Goal: Task Accomplishment & Management: Manage account settings

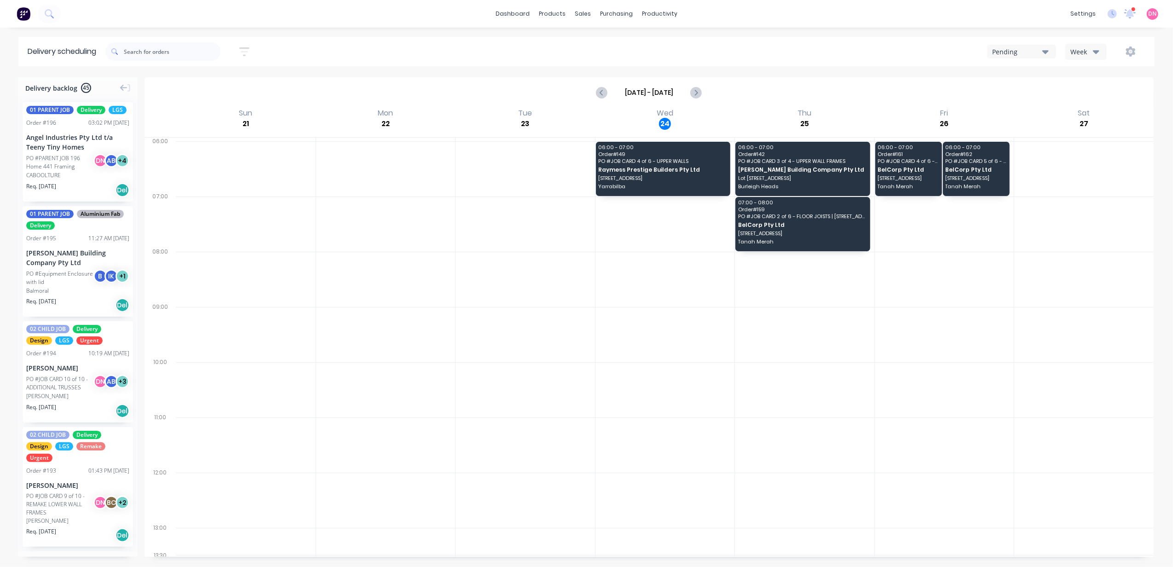
click at [726, 118] on div "Wed 24 [DATE]" at bounding box center [665, 122] width 140 height 30
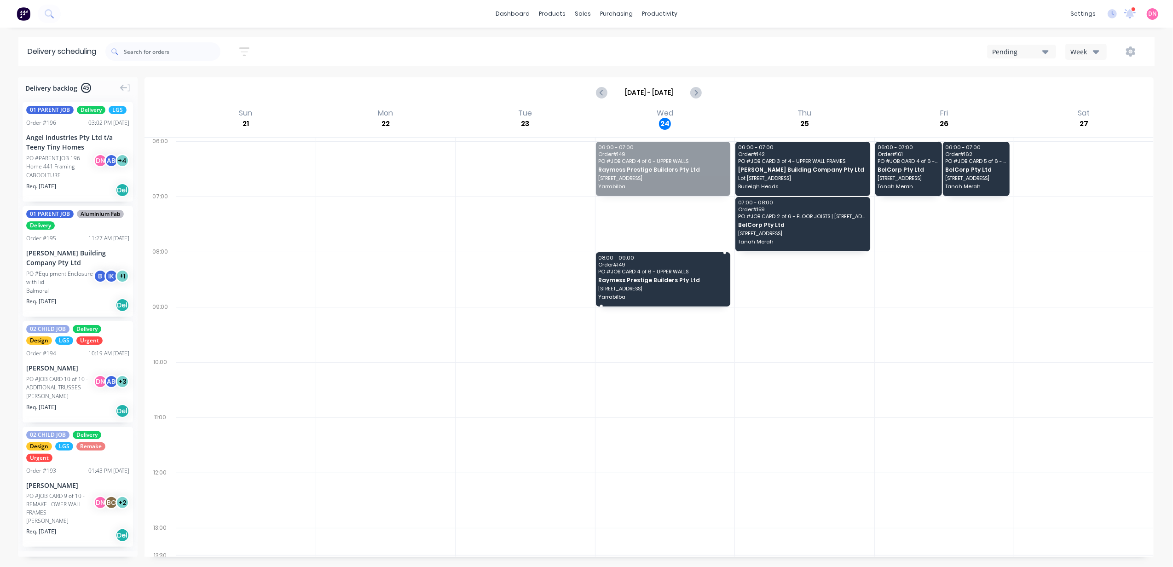
drag, startPoint x: 663, startPoint y: 164, endPoint x: 662, endPoint y: 277, distance: 112.3
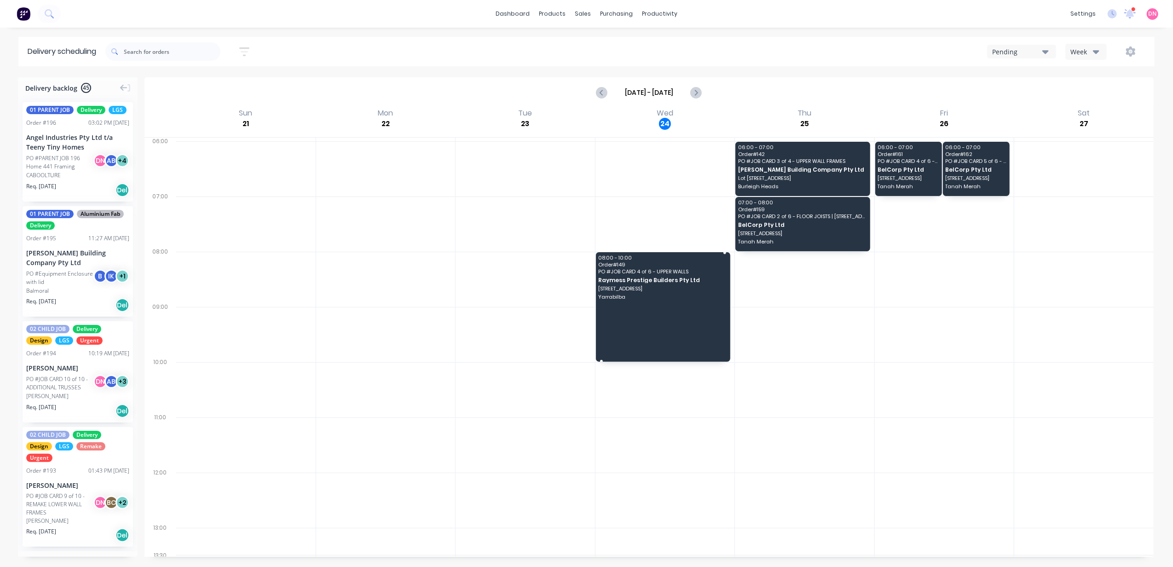
drag, startPoint x: 658, startPoint y: 306, endPoint x: 658, endPoint y: 353, distance: 47.4
click at [632, 215] on div at bounding box center [665, 224] width 139 height 55
click at [631, 274] on div "08:00 - 10:00 Order # 149 PO # JOB CARD 4 of 6 - UPPER WALLS Raymess Prestige B…" at bounding box center [663, 307] width 135 height 110
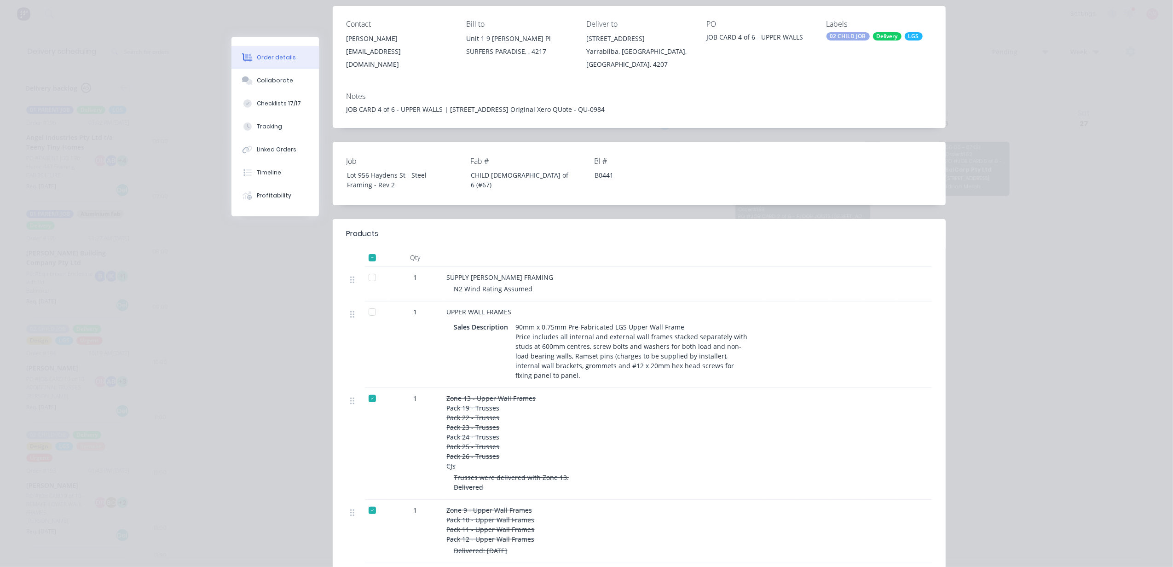
scroll to position [46, 0]
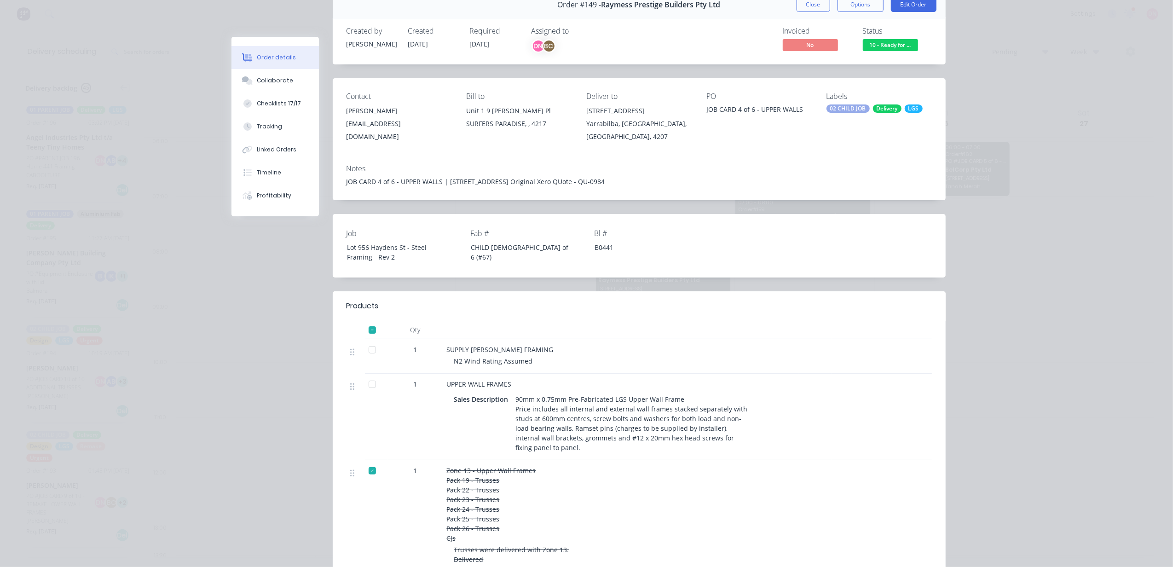
click at [370, 388] on div at bounding box center [372, 384] width 18 height 18
click at [370, 349] on div at bounding box center [372, 350] width 18 height 18
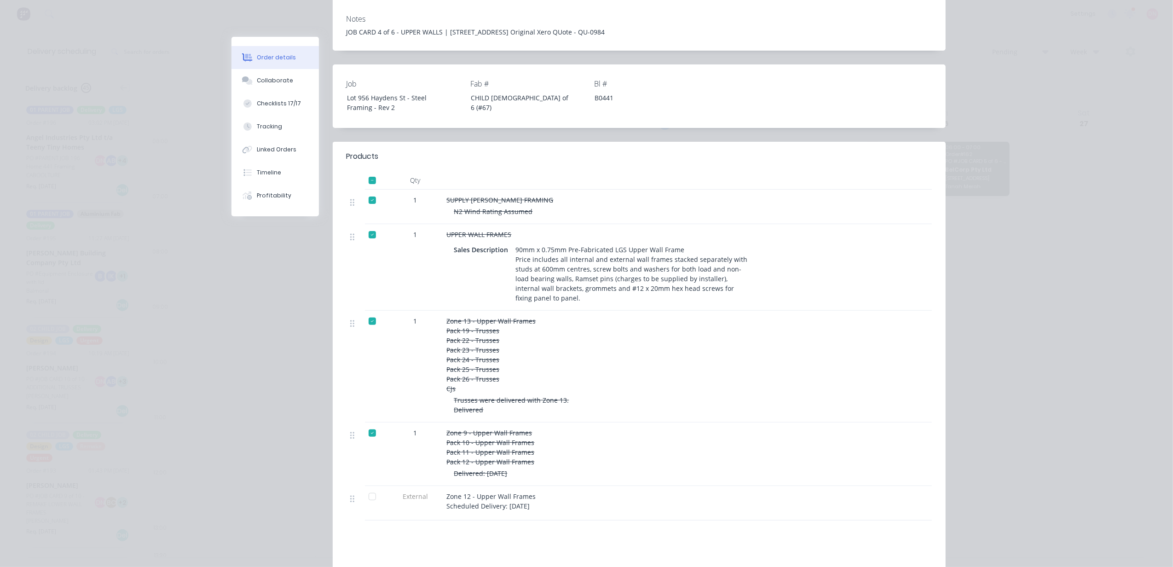
scroll to position [231, 0]
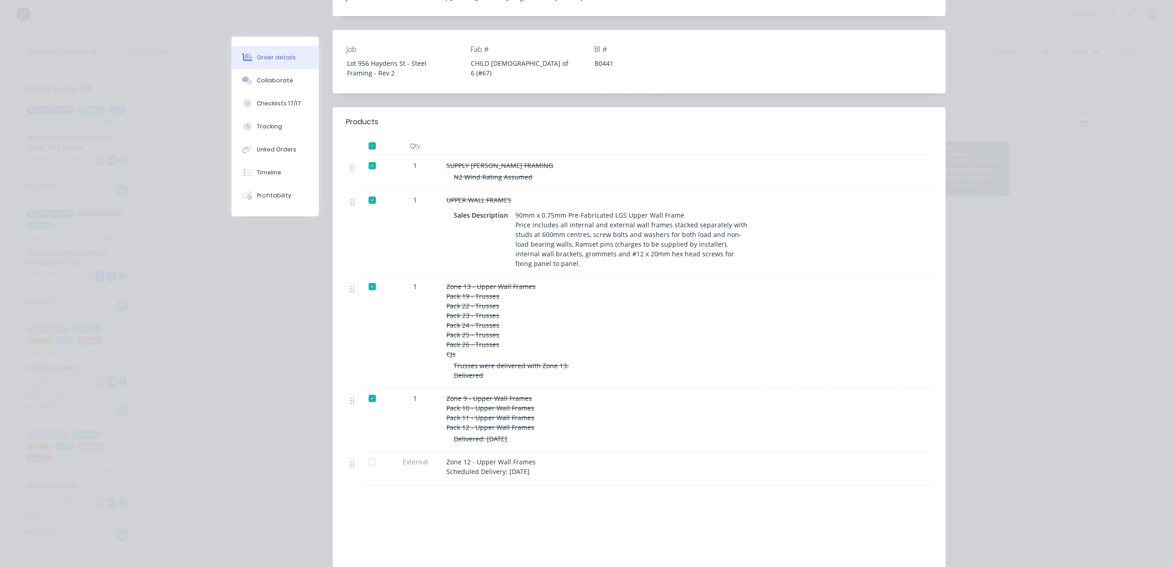
click at [512, 476] on span "Zone 12 - Upper Wall Frames Scheduled Delivery: [DATE]" at bounding box center [492, 466] width 91 height 18
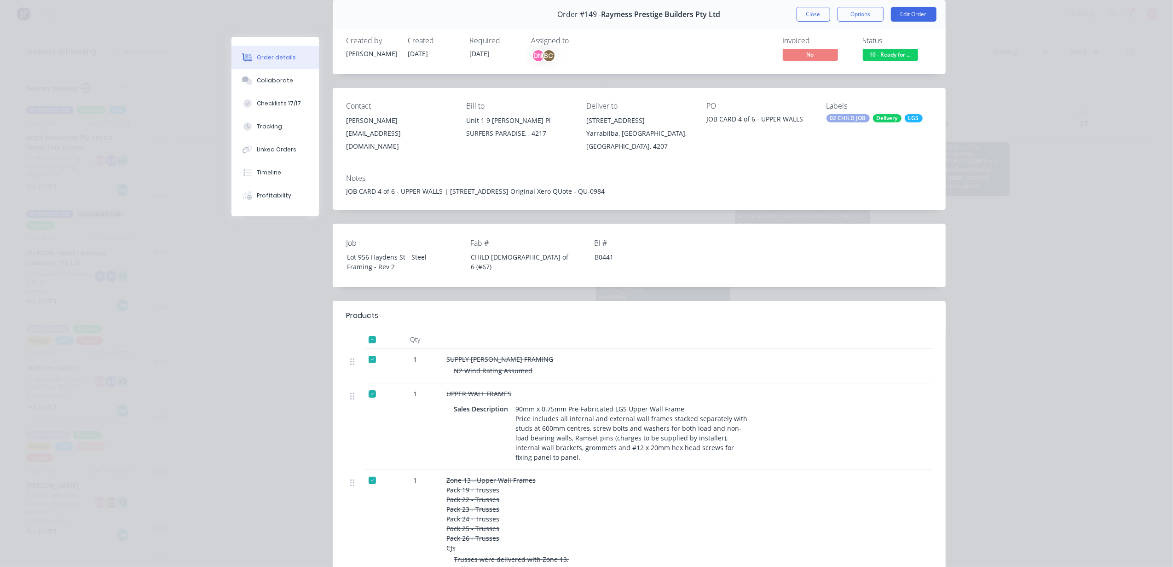
scroll to position [0, 0]
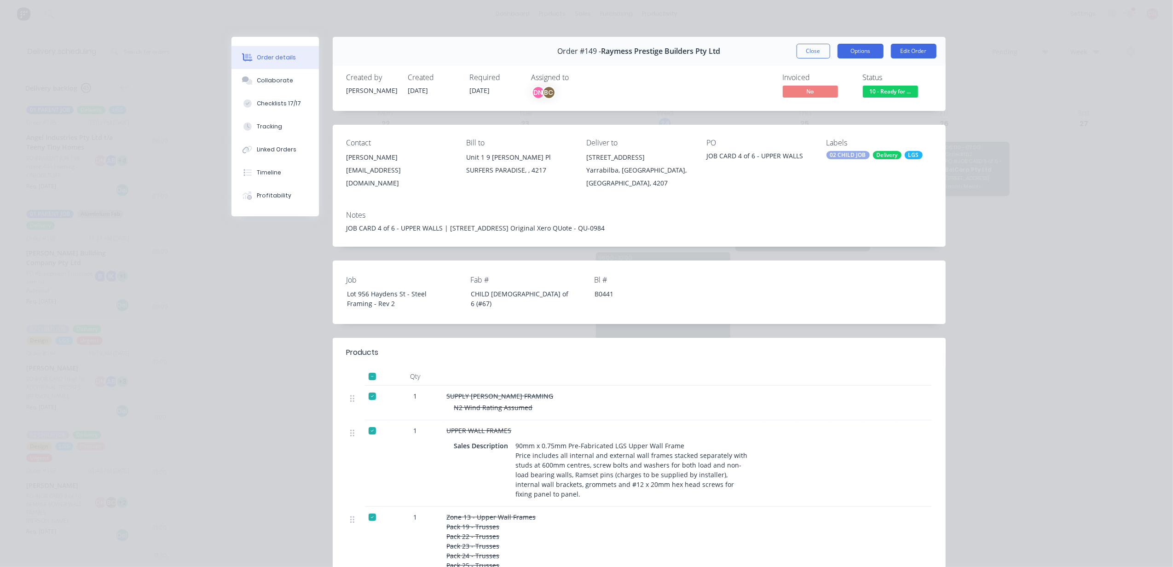
click at [857, 52] on button "Options" at bounding box center [861, 51] width 46 height 15
click at [853, 107] on div "Delivery Docket" at bounding box center [835, 111] width 80 height 13
click at [853, 107] on div "Standard" at bounding box center [835, 111] width 80 height 13
click at [837, 131] on div "Custom" at bounding box center [835, 129] width 80 height 13
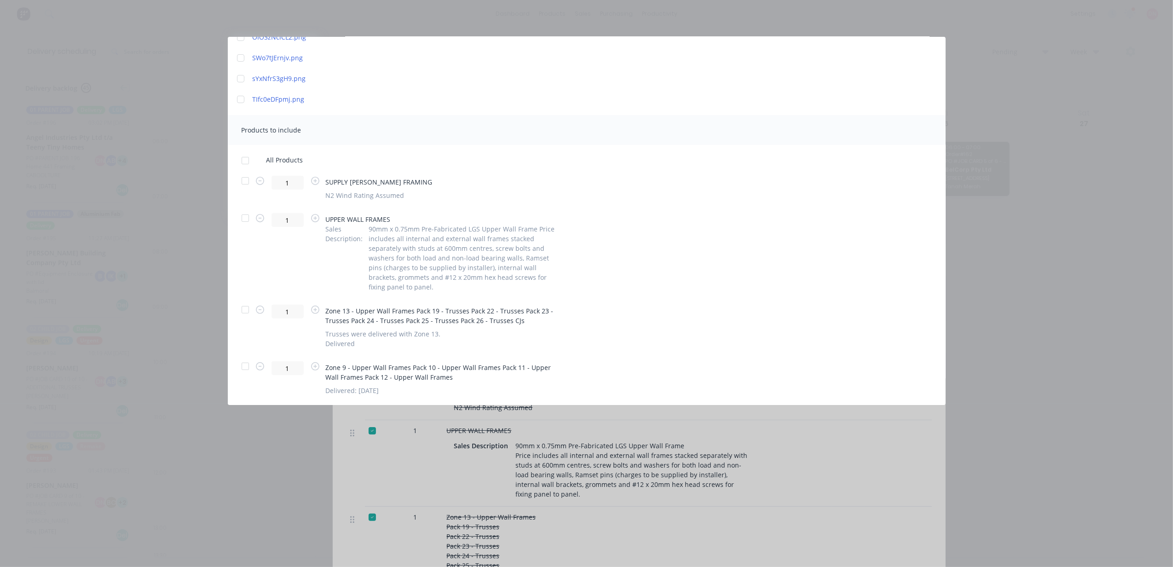
scroll to position [271, 0]
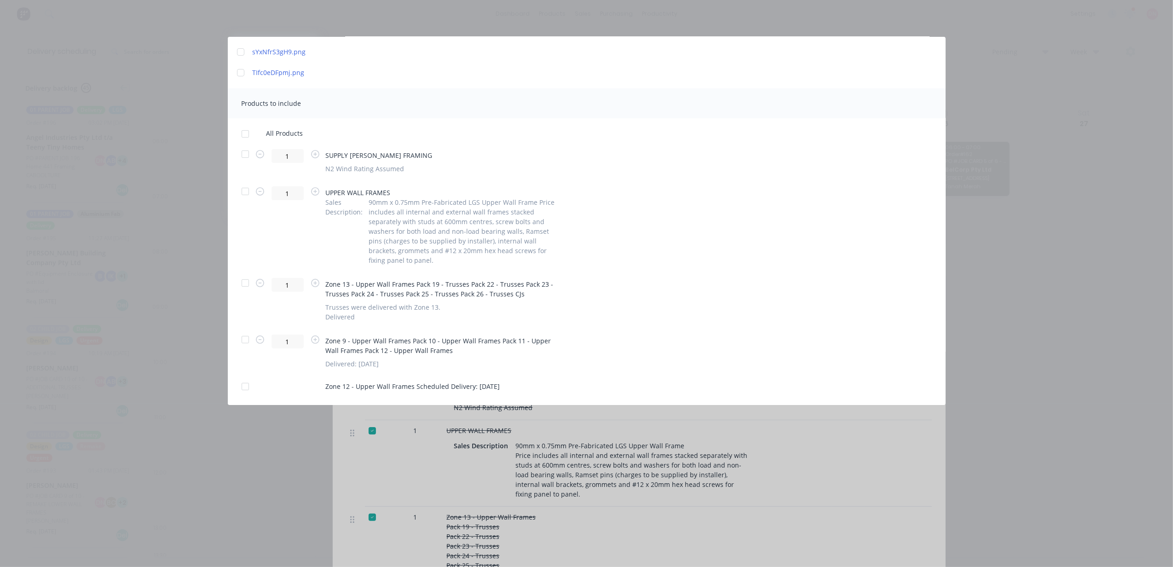
click at [249, 382] on div at bounding box center [245, 386] width 18 height 18
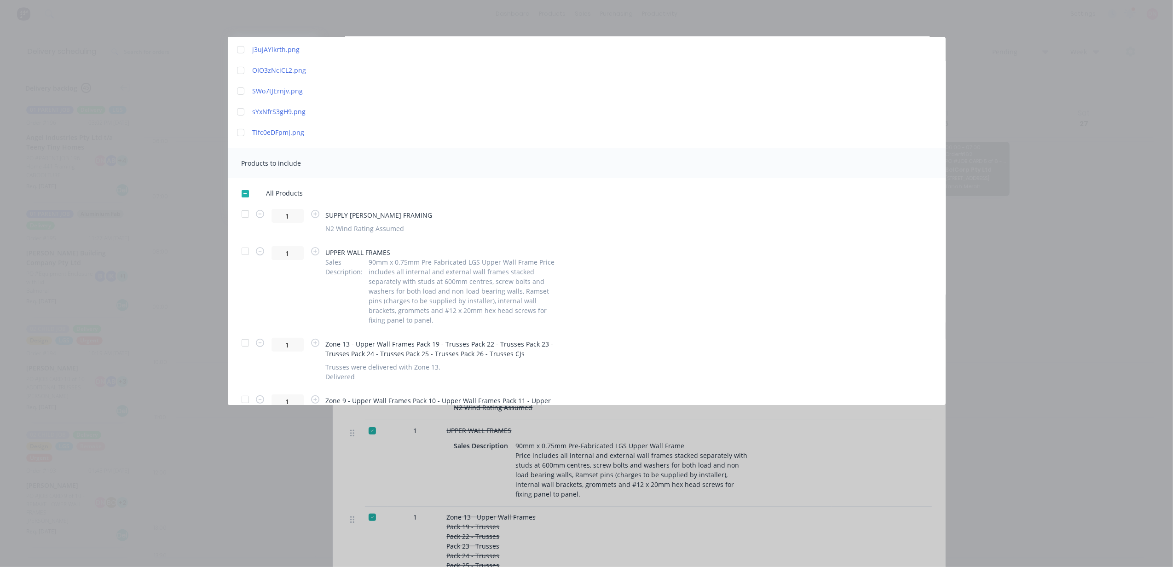
scroll to position [0, 0]
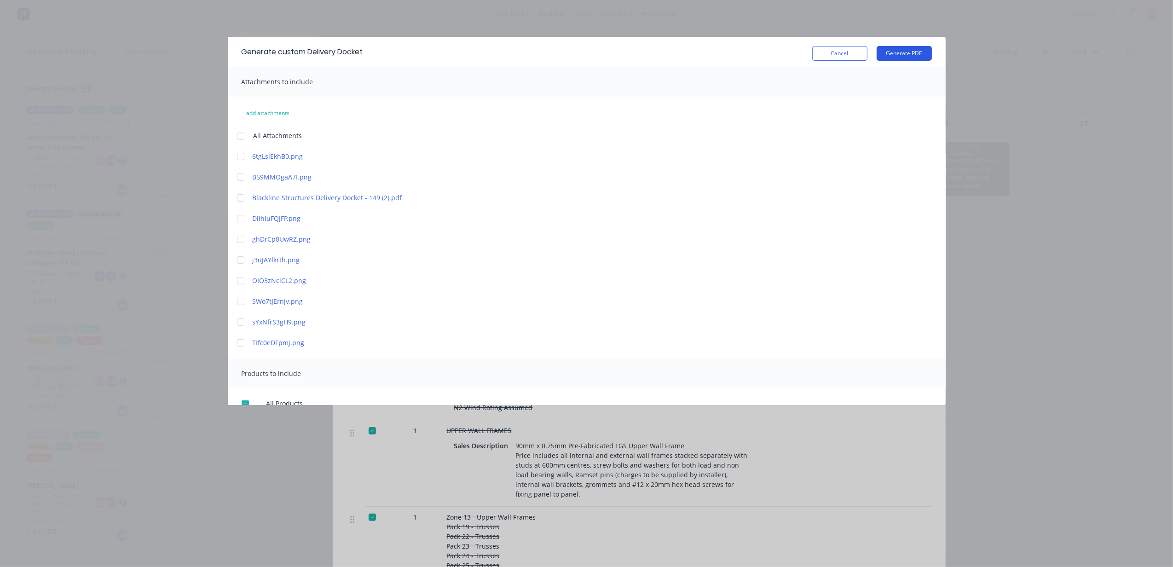
click at [882, 52] on button "Generate PDF" at bounding box center [904, 53] width 55 height 15
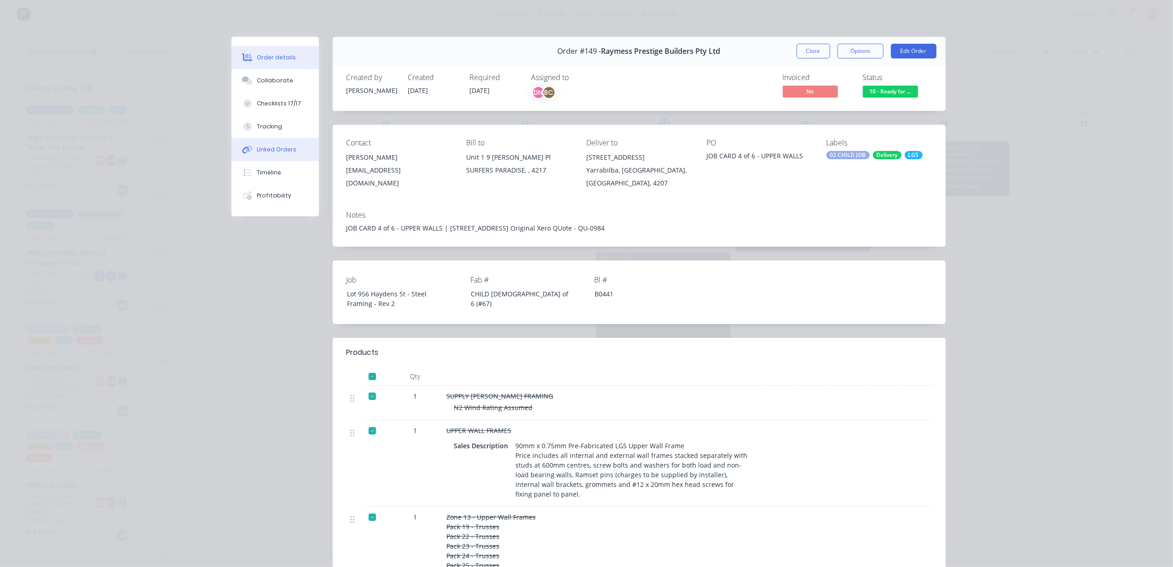
click at [280, 145] on button "Linked Orders" at bounding box center [274, 149] width 87 height 23
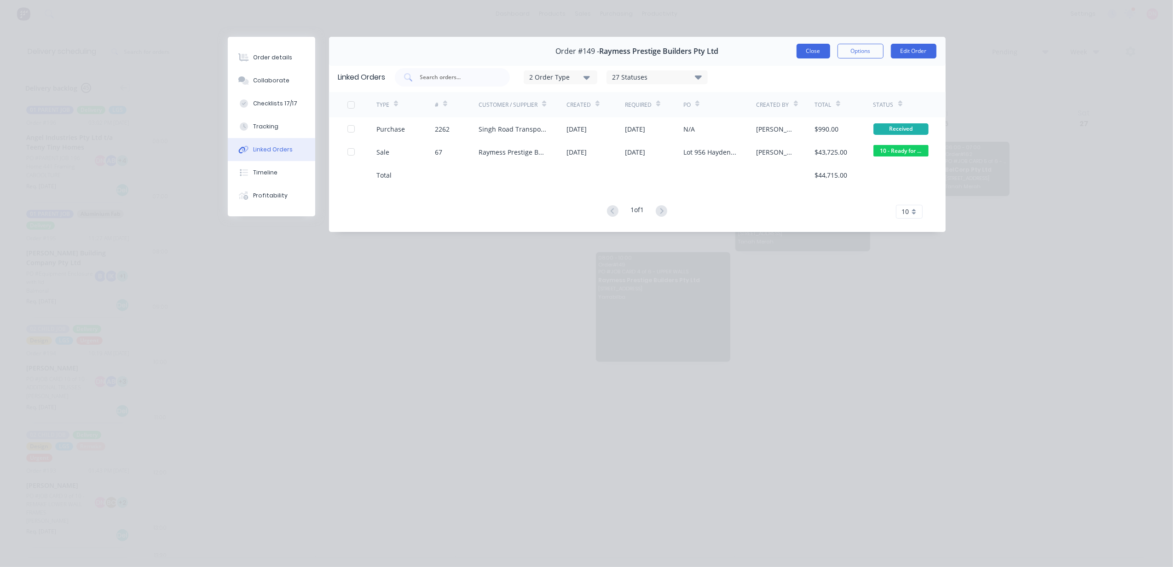
click at [810, 54] on button "Close" at bounding box center [814, 51] width 34 height 15
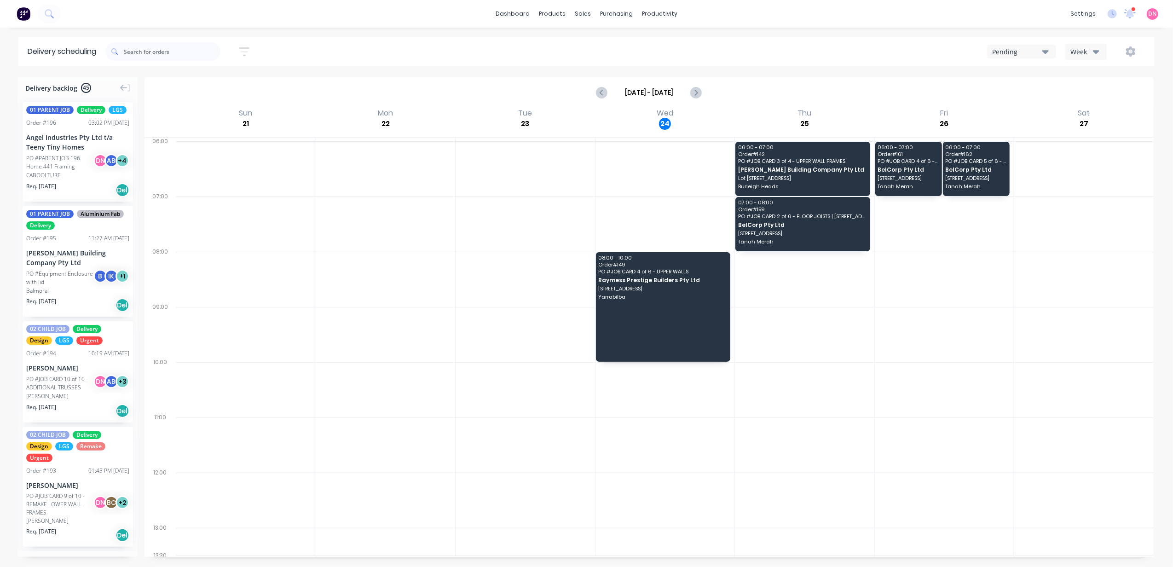
click at [1037, 52] on div "Pending" at bounding box center [1017, 52] width 50 height 10
click at [1090, 47] on div "Week" at bounding box center [1084, 52] width 27 height 10
click at [1099, 90] on div "Vehicle" at bounding box center [1111, 94] width 91 height 18
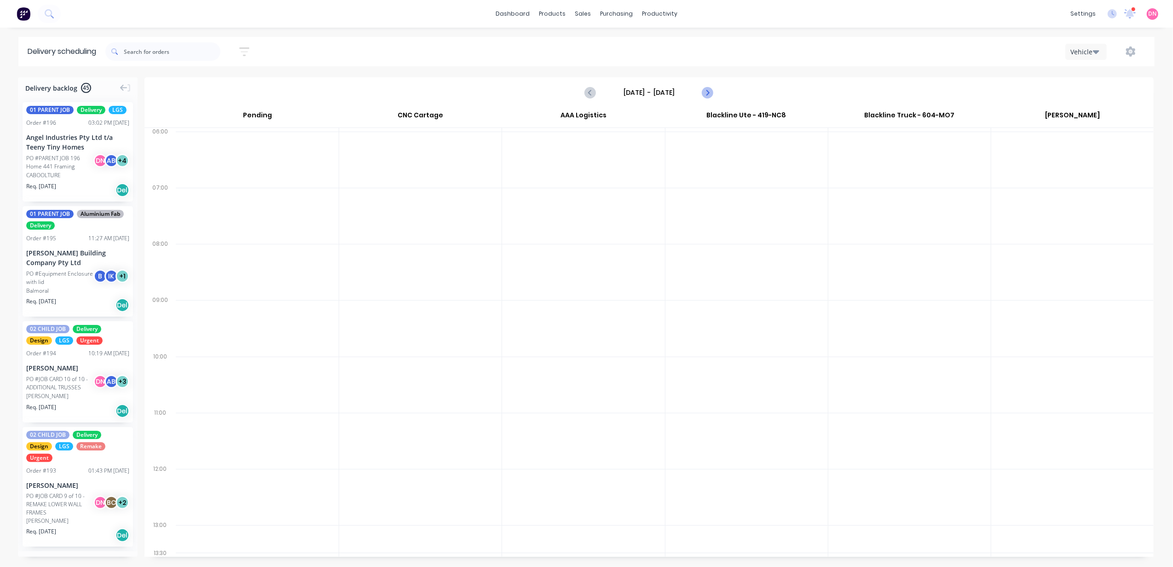
click at [708, 89] on icon "Next page" at bounding box center [707, 92] width 11 height 11
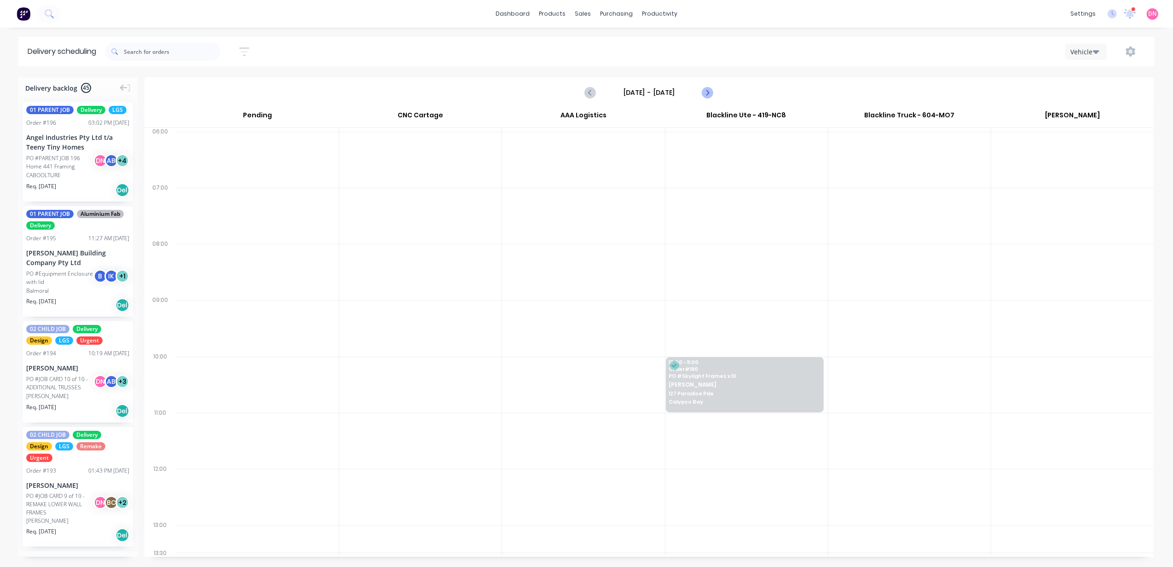
click at [708, 89] on icon "Next page" at bounding box center [707, 92] width 11 height 11
type input "[DATE] - [DATE]"
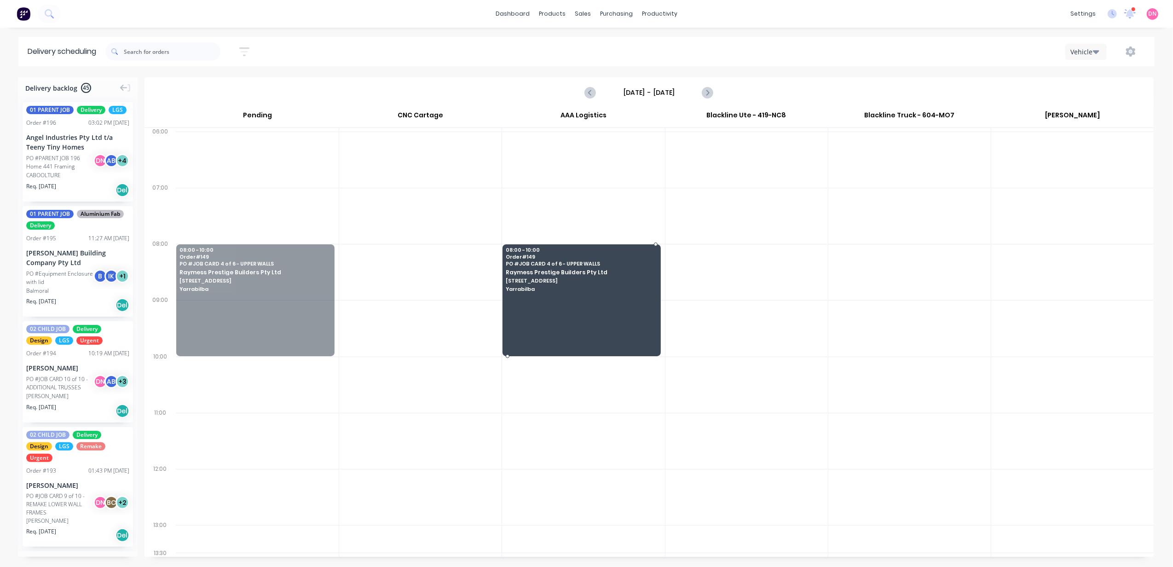
drag, startPoint x: 245, startPoint y: 307, endPoint x: 572, endPoint y: 304, distance: 326.8
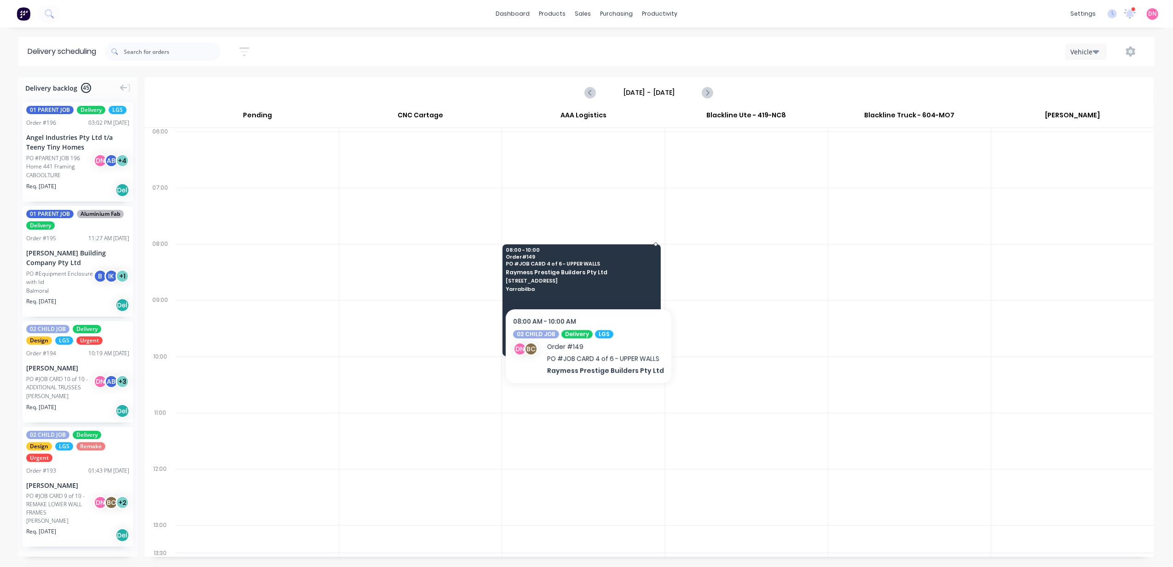
click at [586, 280] on span "[STREET_ADDRESS]" at bounding box center [581, 281] width 150 height 6
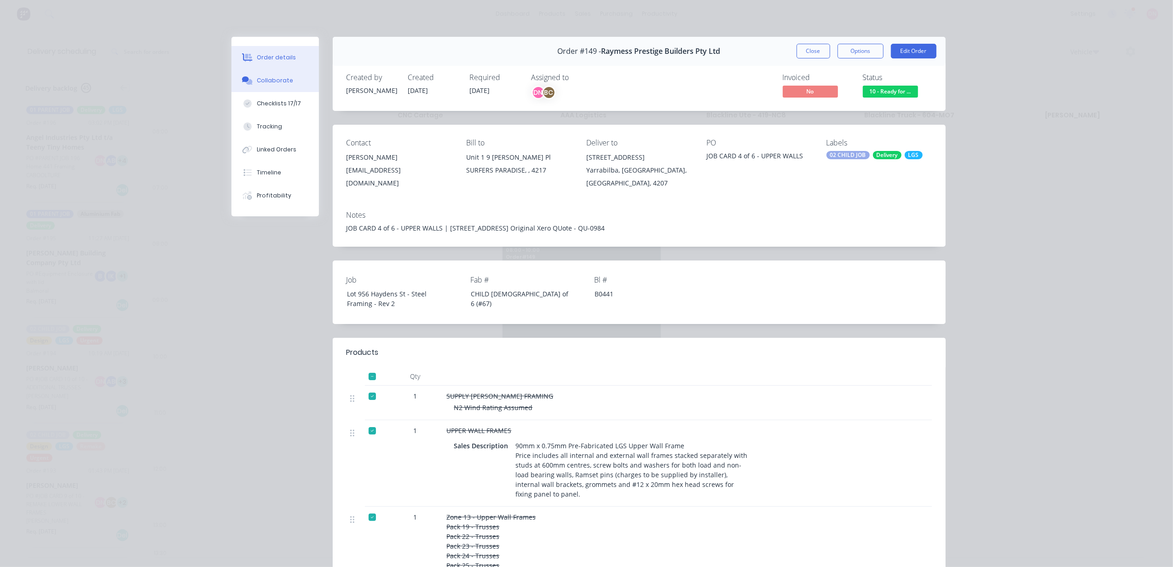
click at [285, 82] on button "Collaborate" at bounding box center [274, 80] width 87 height 23
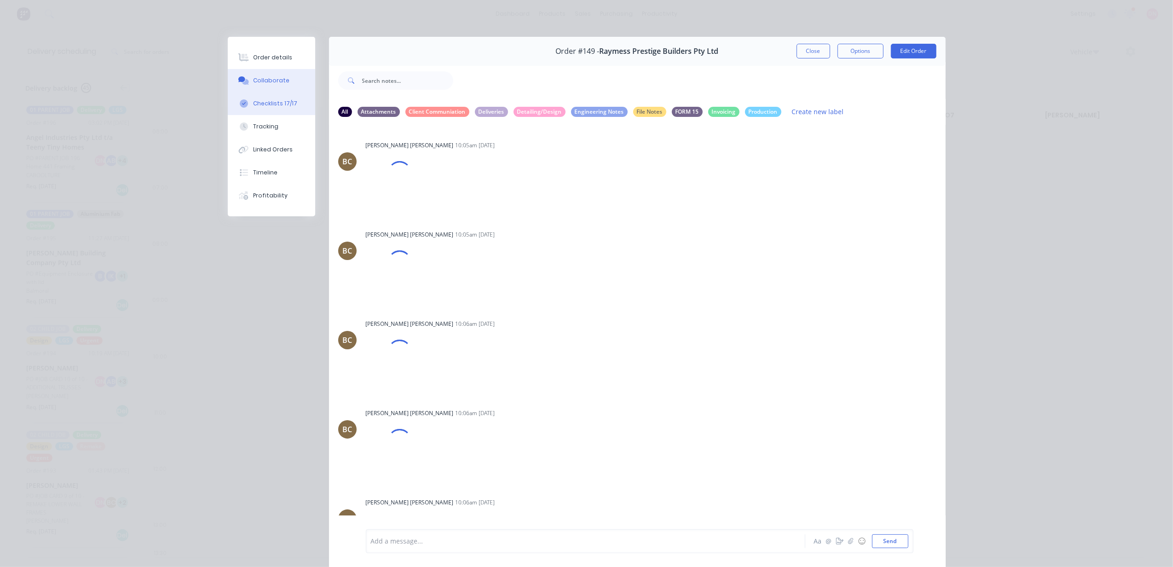
click at [266, 103] on div "Checklists 17/17" at bounding box center [275, 103] width 44 height 8
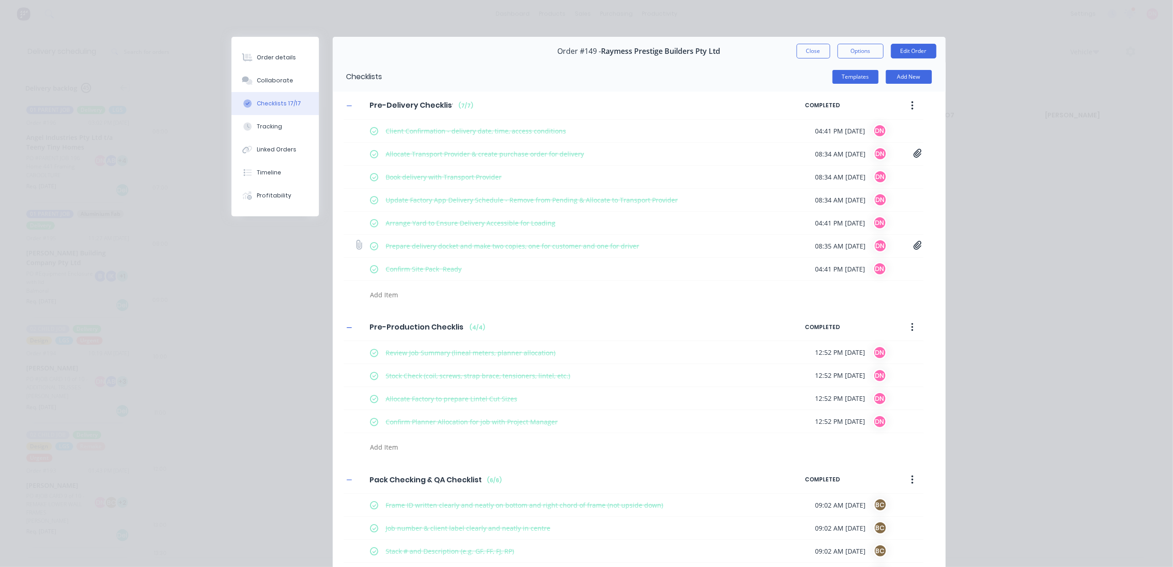
click at [353, 240] on icon at bounding box center [359, 245] width 12 height 12
click at [355, 241] on input "file" at bounding box center [355, 241] width 0 height 0
type input "C:\fakepath\Blackline Structures Delivery Docket - 149 - 24-09.pdf"
click at [914, 245] on icon at bounding box center [918, 245] width 8 height 9
click at [816, 53] on button "Close" at bounding box center [814, 51] width 34 height 15
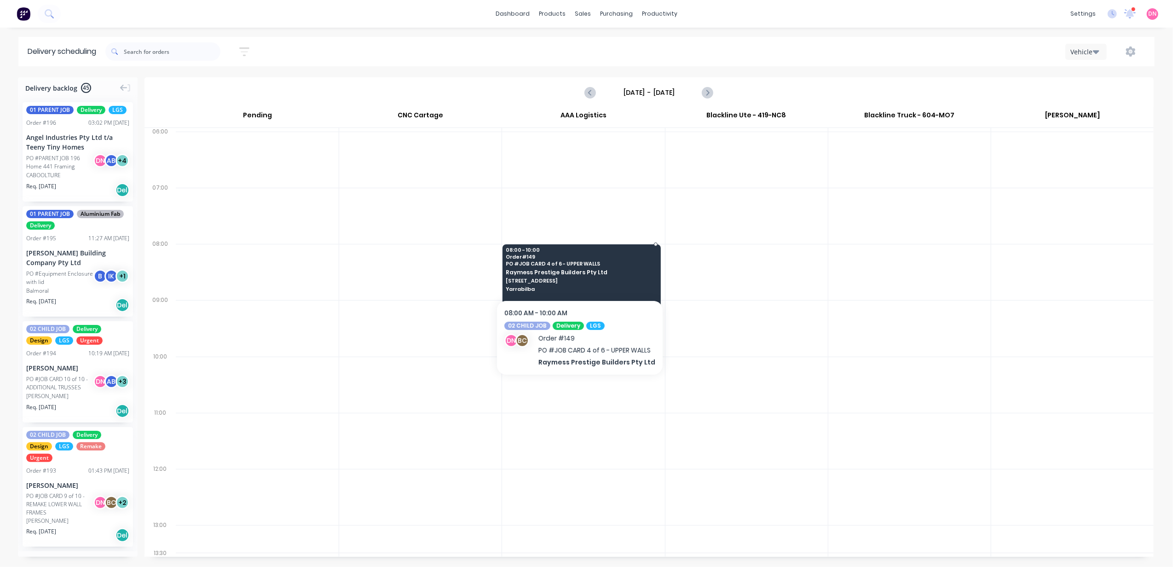
click at [617, 266] on span "PO # JOB CARD 4 of 6 - UPPER WALLS" at bounding box center [581, 264] width 150 height 6
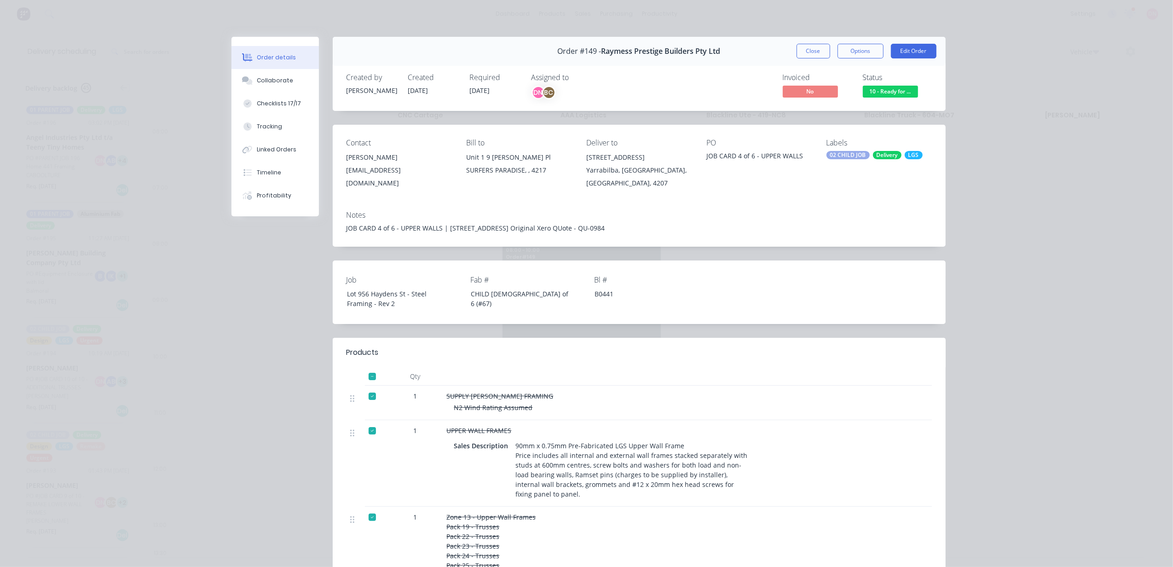
drag, startPoint x: 444, startPoint y: 225, endPoint x: 684, endPoint y: 227, distance: 239.8
click at [684, 227] on div "JOB CARD 4 of 6 - UPPER WALLS | [STREET_ADDRESS] Original Xero QUote - QU-0984" at bounding box center [639, 228] width 585 height 10
copy div "[GEOGRAPHIC_DATA], B0441 Original Xero QUote - QU-0984"
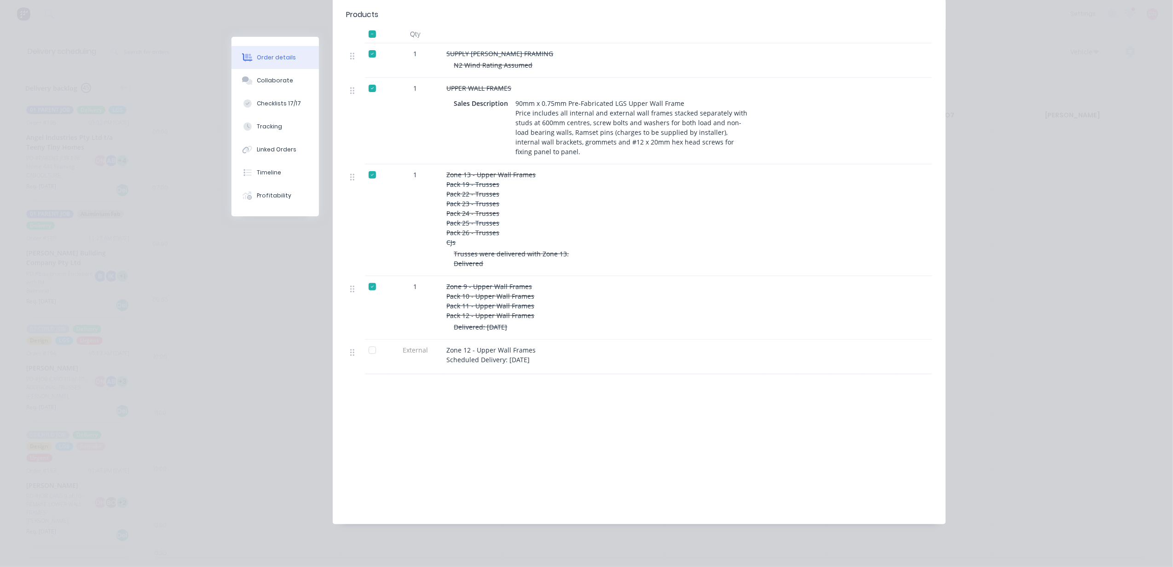
click at [365, 348] on div at bounding box center [372, 350] width 18 height 18
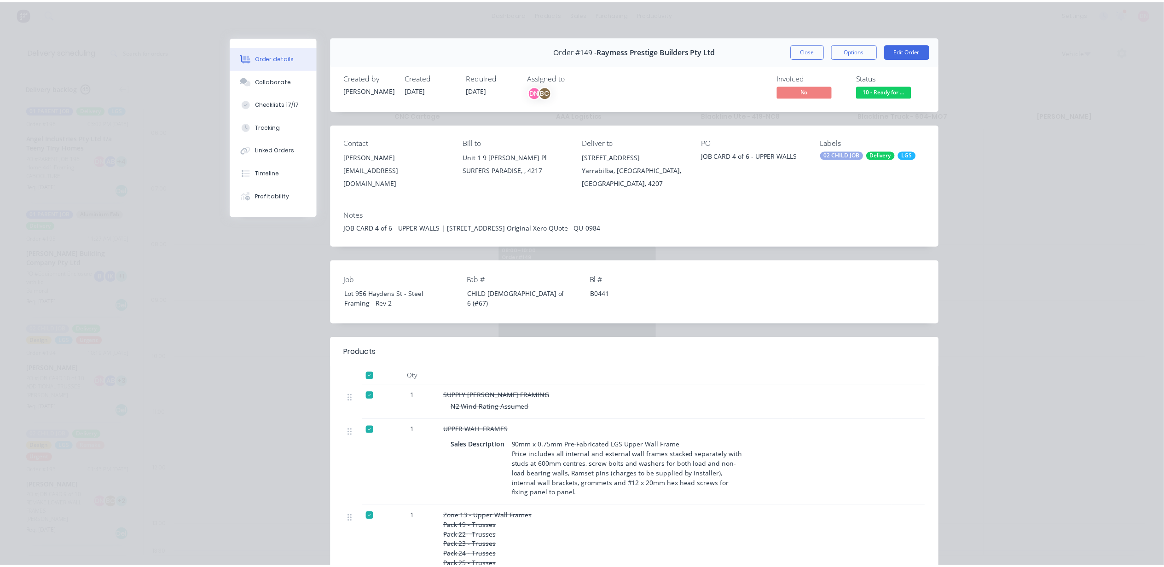
scroll to position [0, 0]
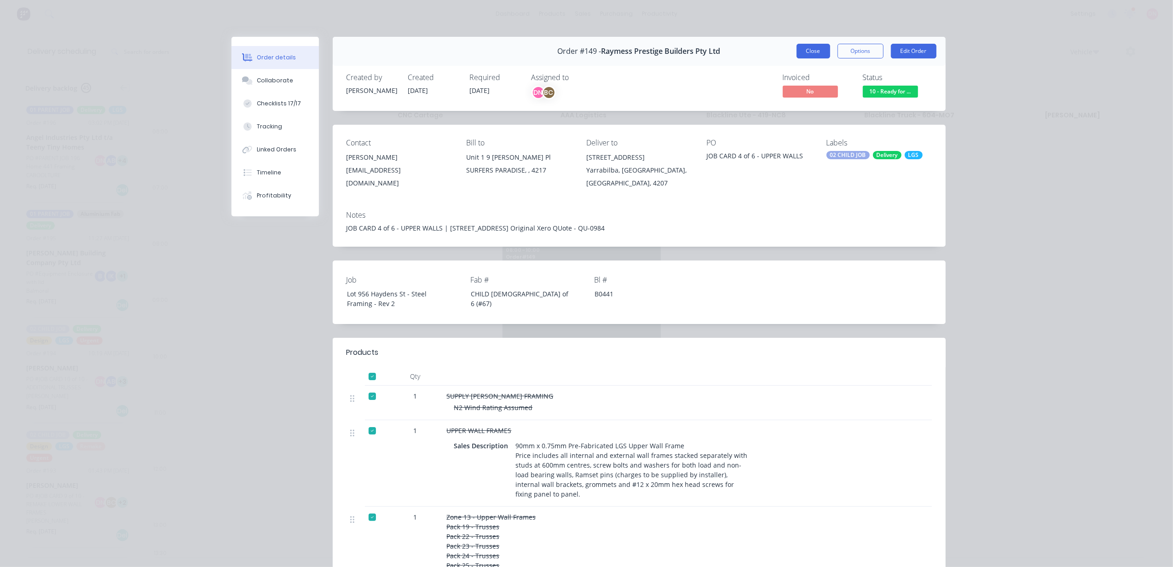
click at [813, 52] on button "Close" at bounding box center [814, 51] width 34 height 15
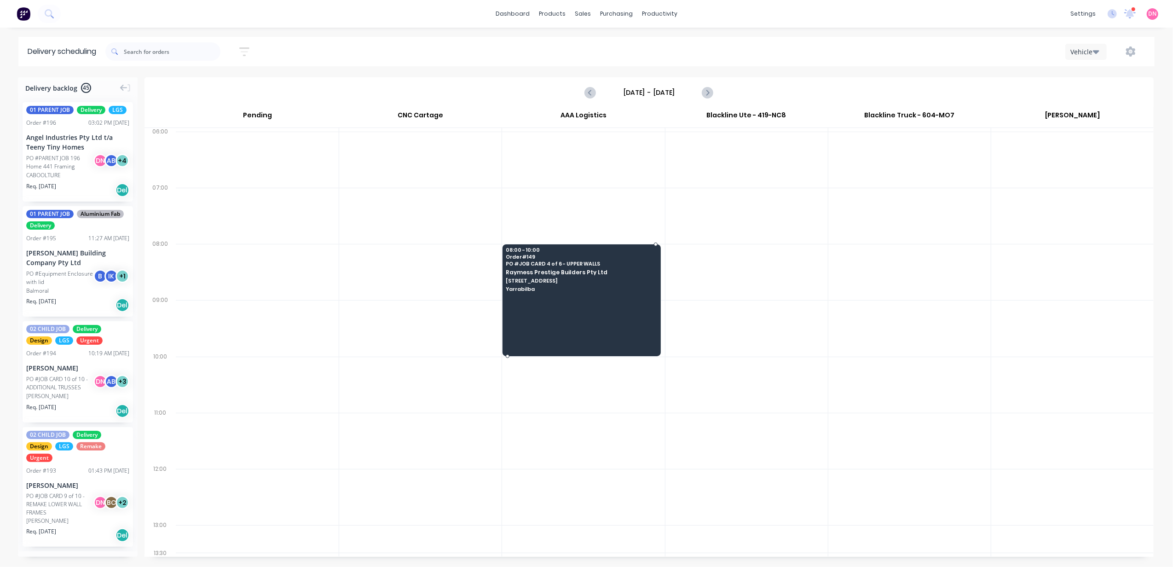
click at [542, 267] on div "08:00 - 10:00 Order # 149 PO # JOB CARD 4 of 6 - UPPER WALLS Raymess Prestige B…" at bounding box center [581, 270] width 157 height 52
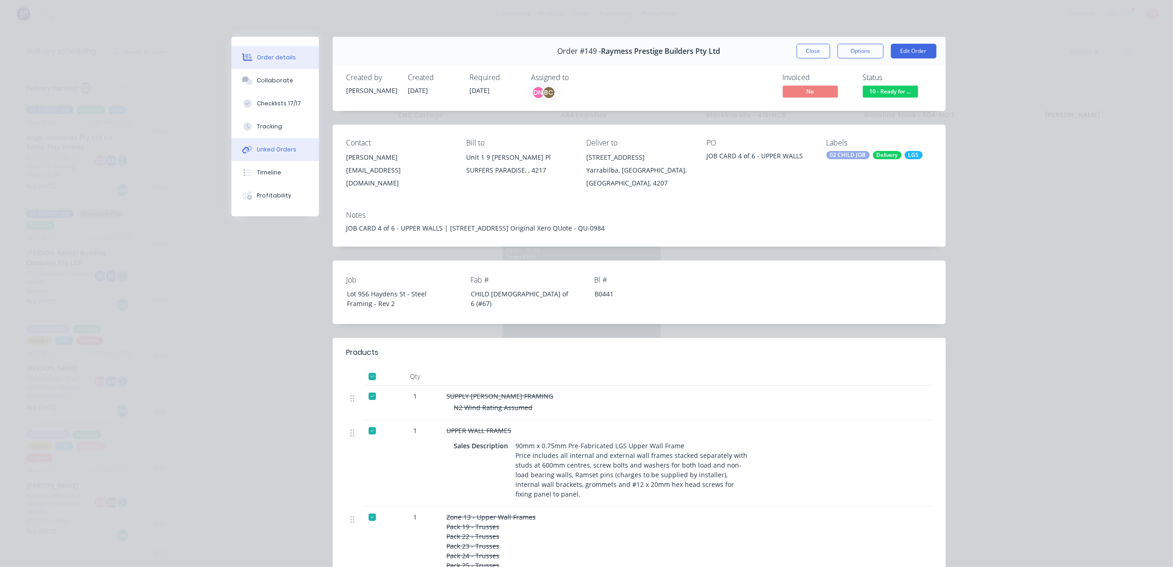
click at [282, 144] on button "Linked Orders" at bounding box center [274, 149] width 87 height 23
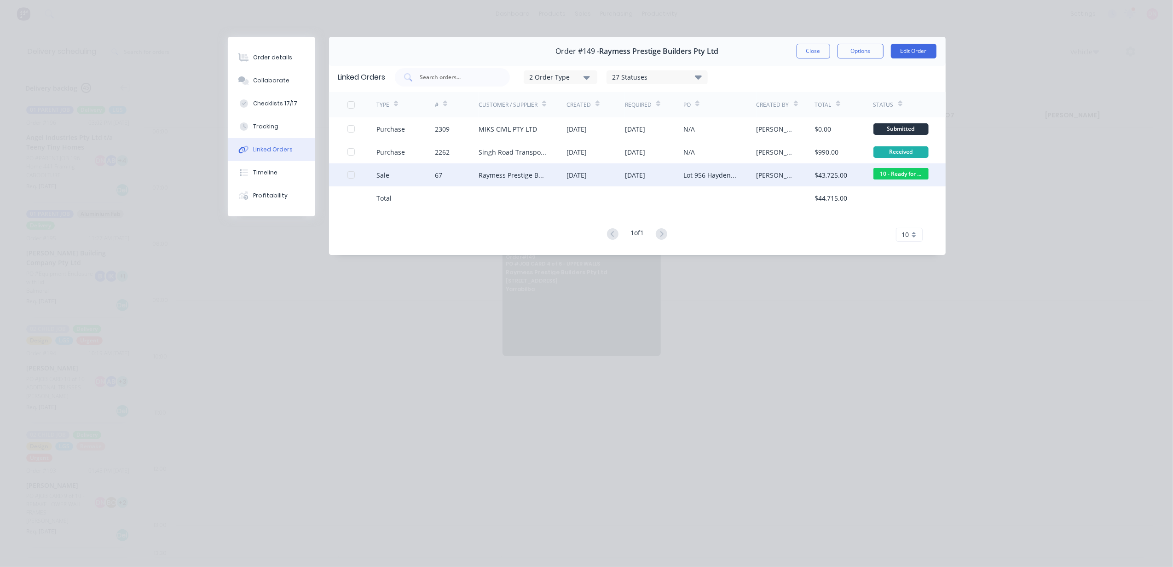
click at [441, 175] on div "67" at bounding box center [438, 175] width 7 height 10
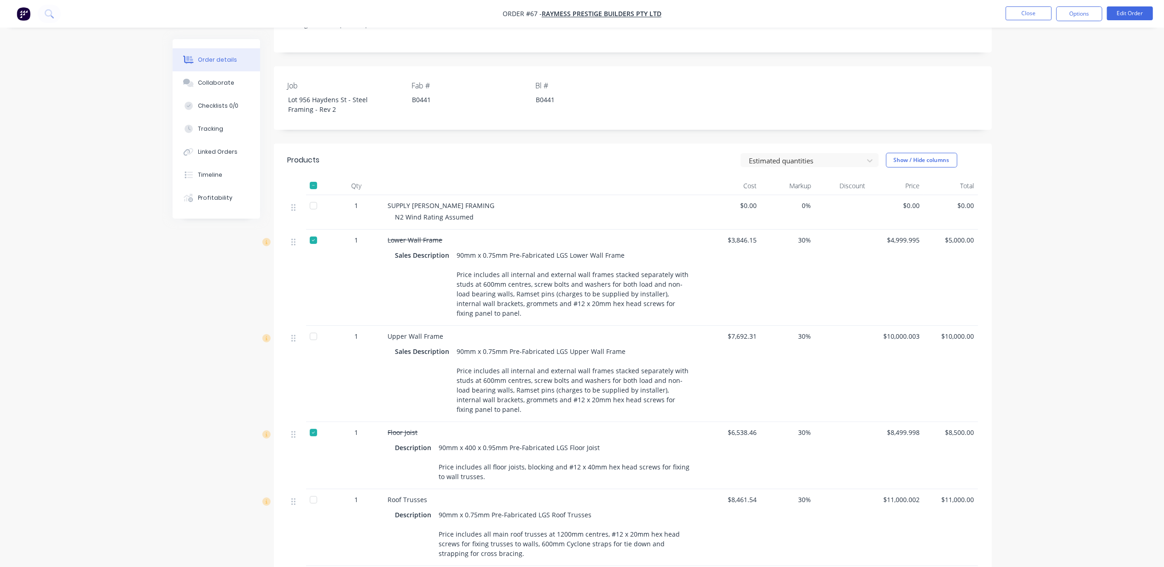
scroll to position [245, 0]
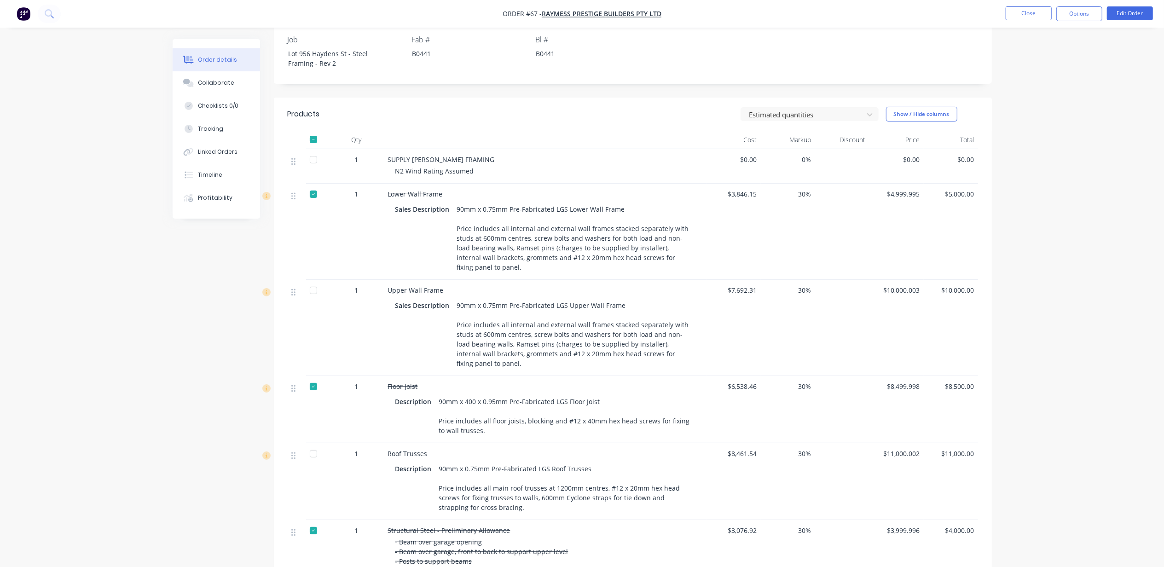
click at [309, 294] on div at bounding box center [313, 290] width 18 height 18
click at [316, 163] on div at bounding box center [313, 159] width 18 height 18
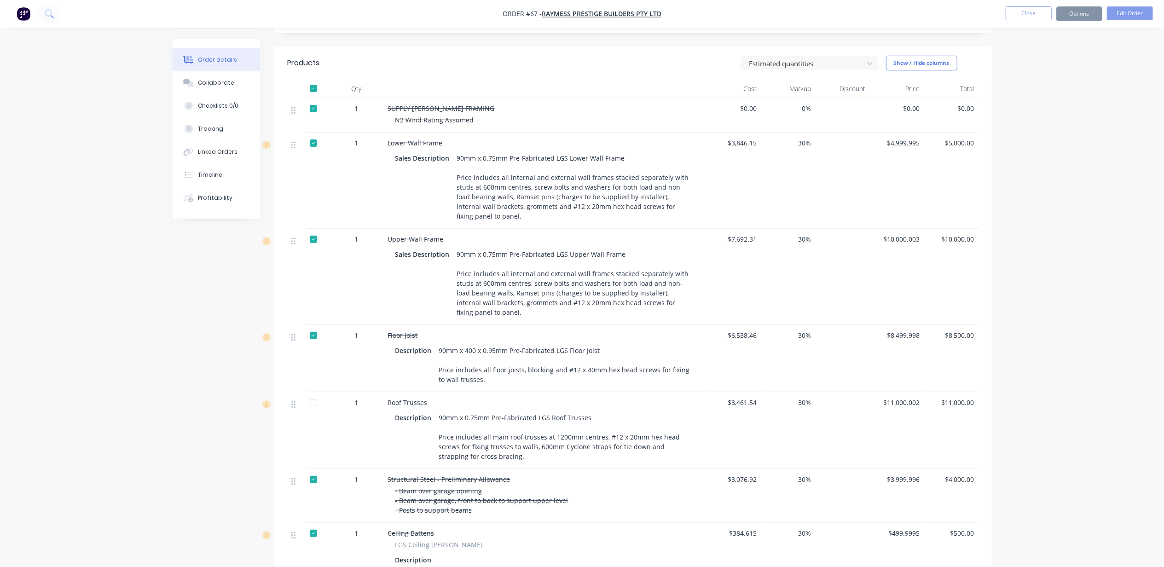
scroll to position [521, 0]
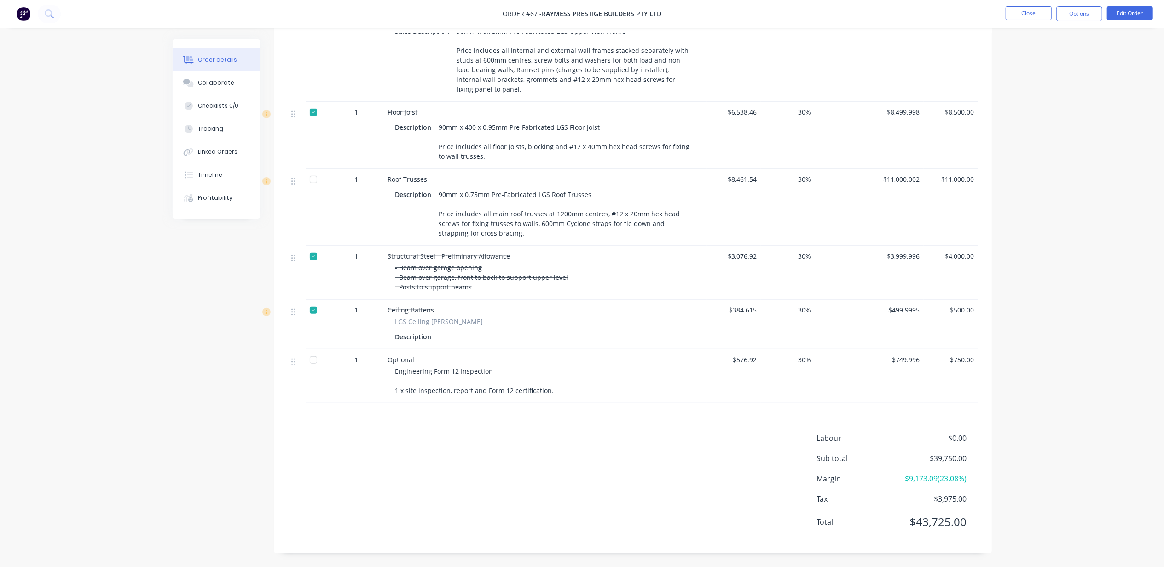
click at [315, 183] on div at bounding box center [313, 179] width 18 height 18
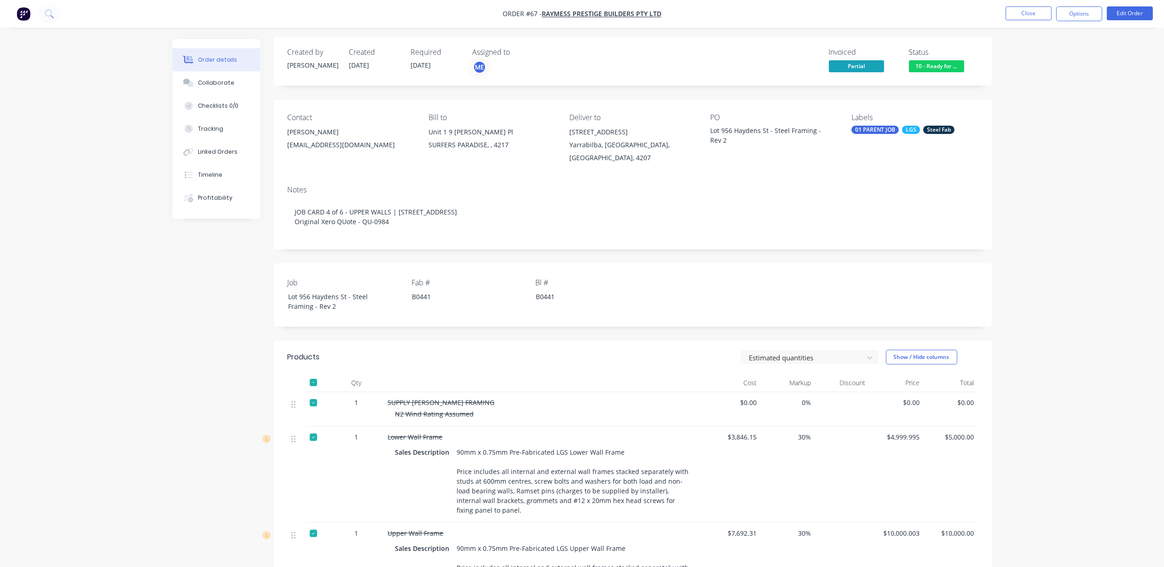
scroll to position [0, 0]
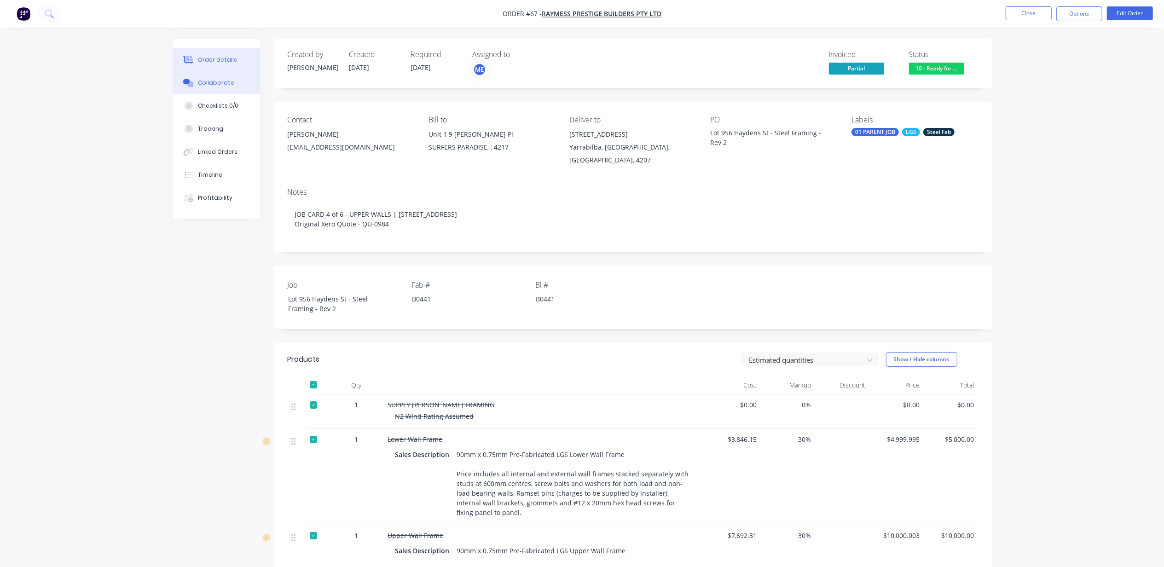
click at [234, 87] on button "Collaborate" at bounding box center [216, 82] width 87 height 23
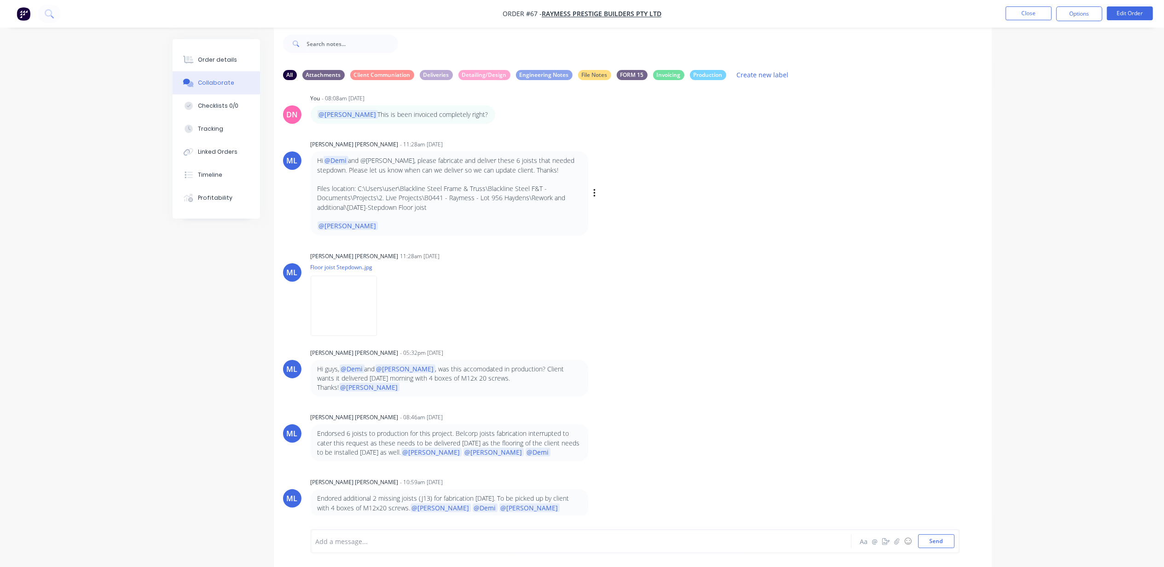
scroll to position [15, 0]
drag, startPoint x: 538, startPoint y: 201, endPoint x: 512, endPoint y: 199, distance: 26.3
click at [512, 199] on div "AH [PERSON_NAME] - 08:53pm [DATE] test Labels Edit Delete MP [PERSON_NAME] - 03…" at bounding box center [633, 301] width 718 height 428
click at [227, 145] on button "Linked Orders" at bounding box center [216, 151] width 87 height 23
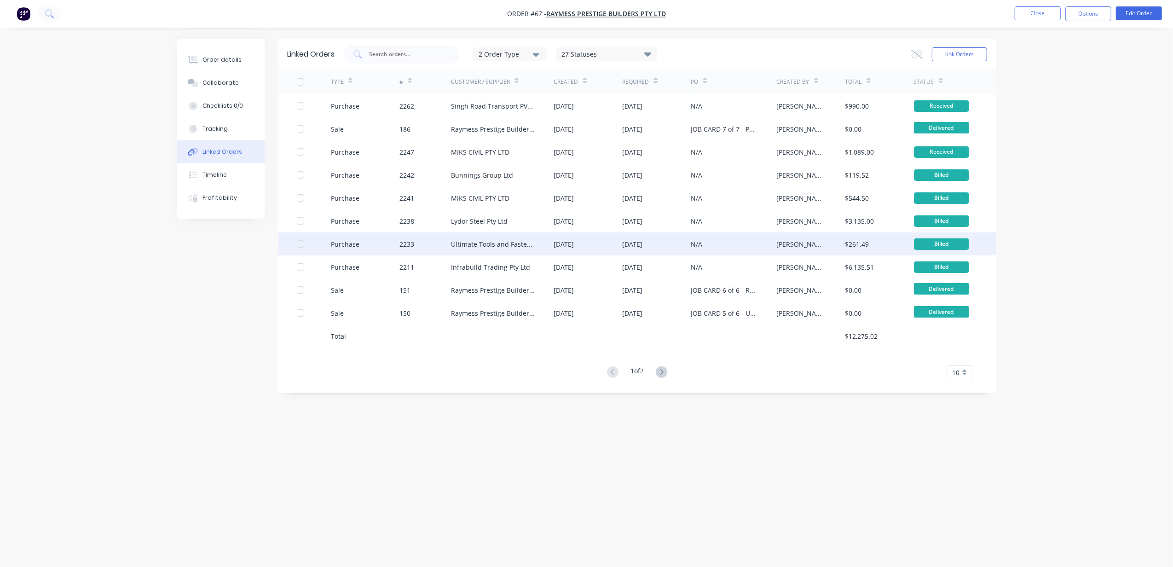
click at [376, 247] on div "Purchase" at bounding box center [365, 243] width 69 height 23
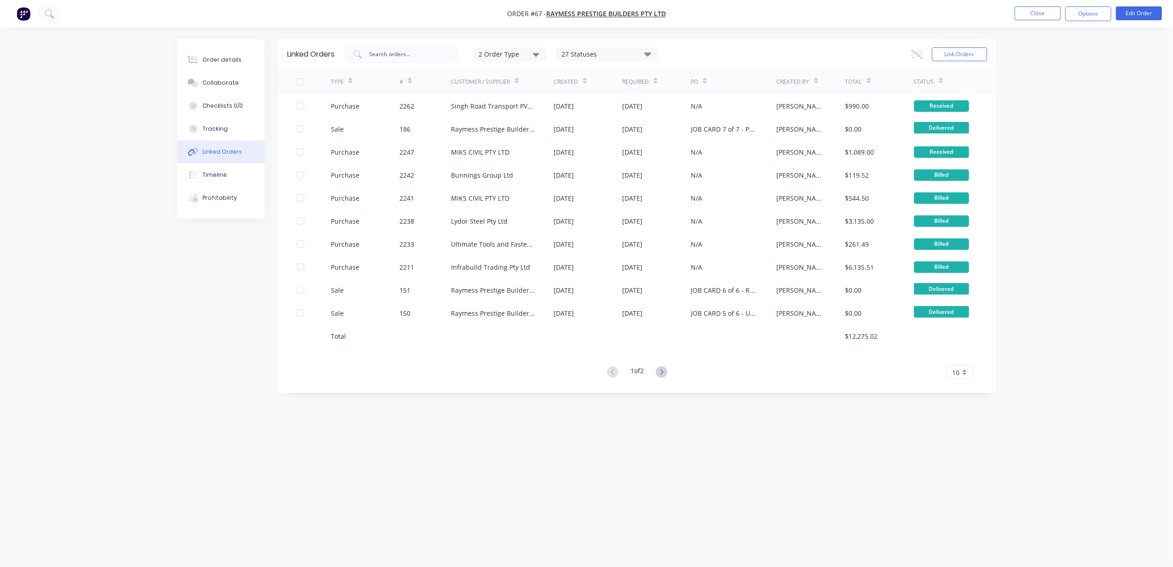
click at [660, 374] on icon at bounding box center [662, 372] width 12 height 12
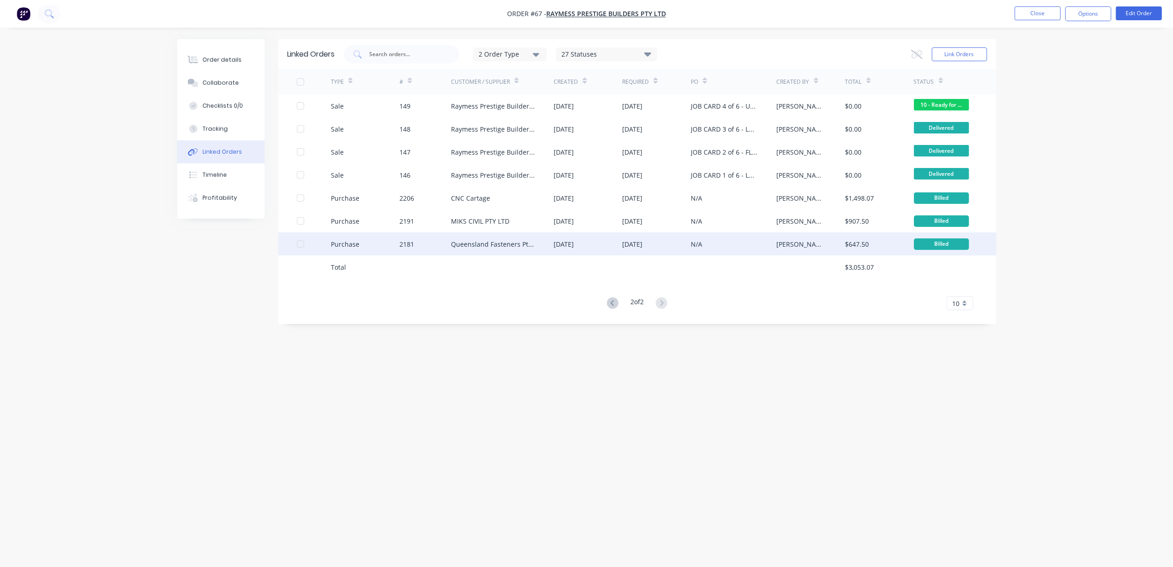
click at [636, 244] on div "[DATE]" at bounding box center [632, 244] width 20 height 10
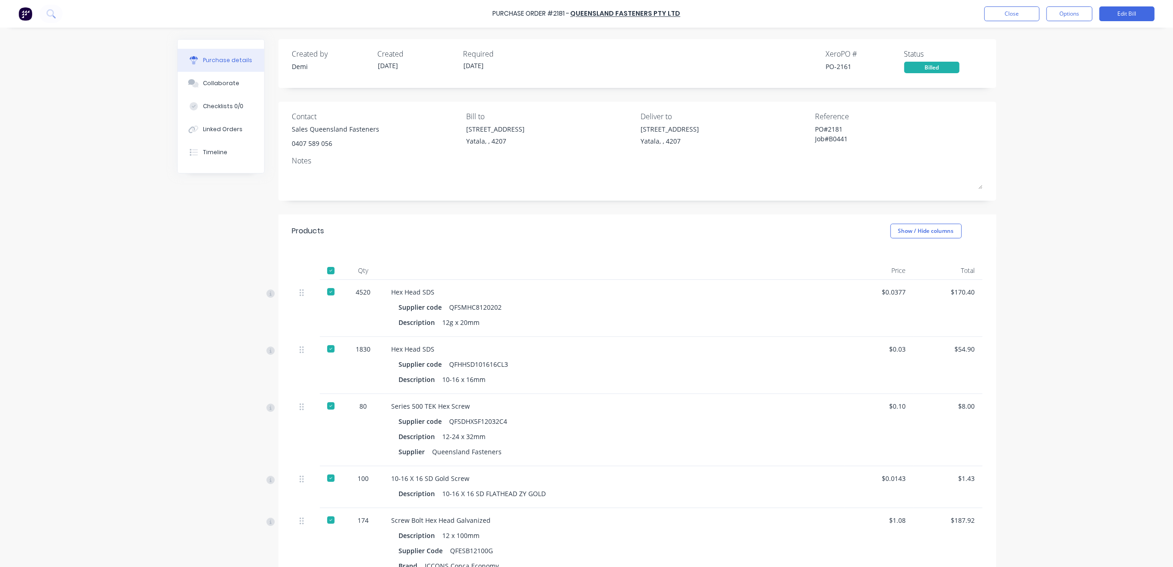
type textarea "x"
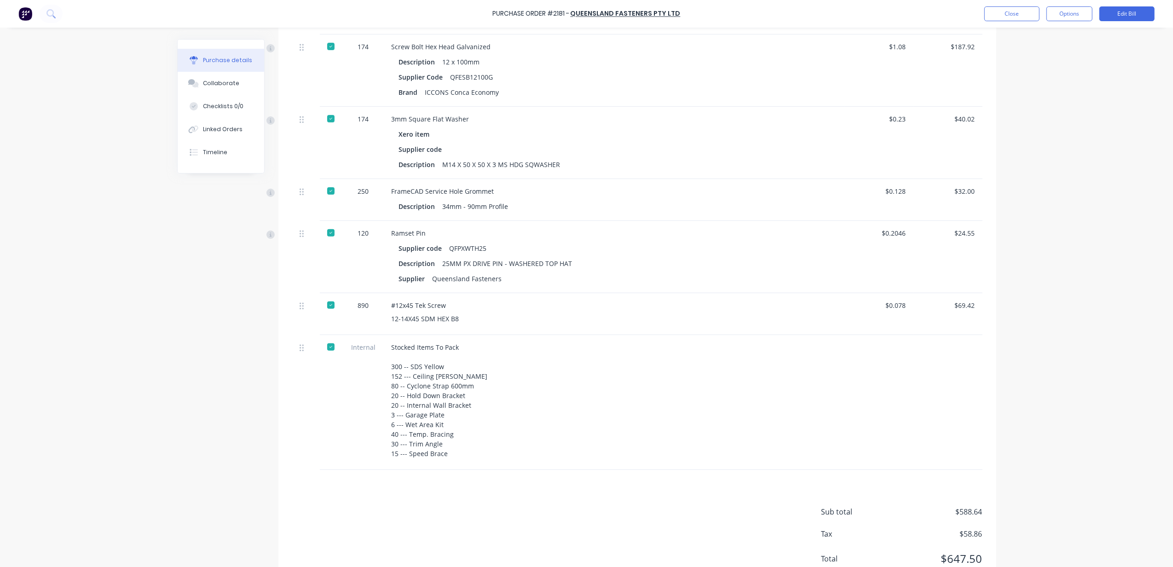
scroll to position [510, 0]
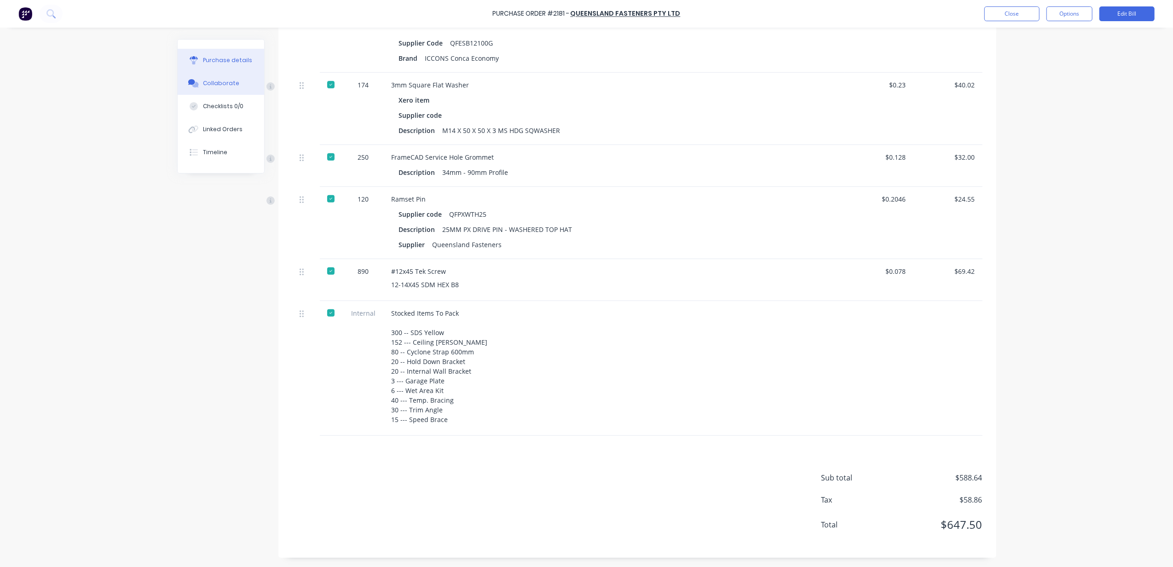
click at [221, 75] on button "Collaborate" at bounding box center [221, 83] width 87 height 23
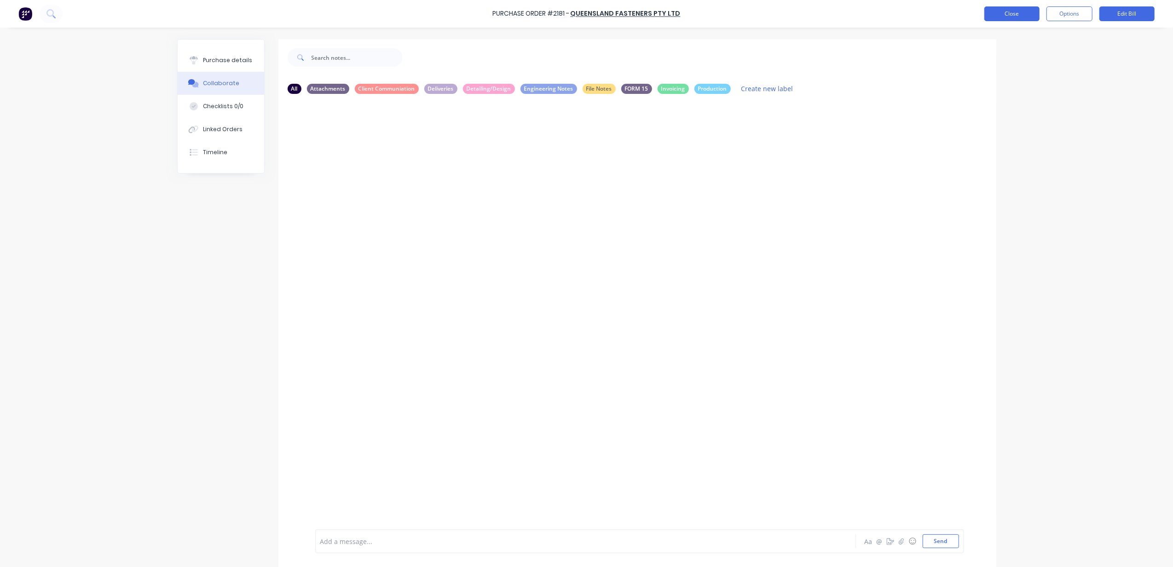
click at [1024, 13] on button "Close" at bounding box center [1011, 13] width 55 height 15
